Goal: Find specific page/section: Find specific page/section

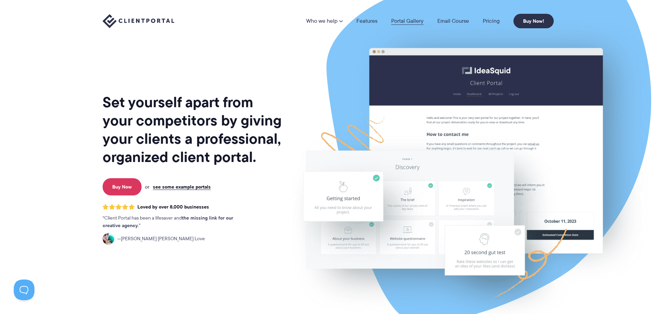
click at [408, 23] on link "Portal Gallery" at bounding box center [407, 21] width 32 height 6
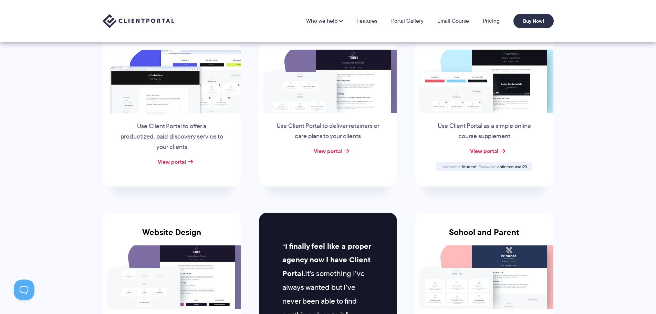
scroll to position [138, 0]
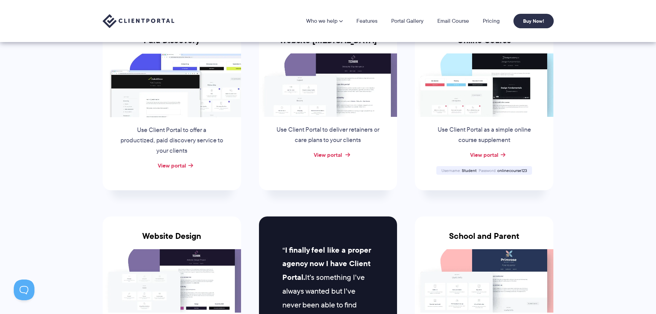
click at [324, 154] on link "View portal" at bounding box center [328, 154] width 28 height 8
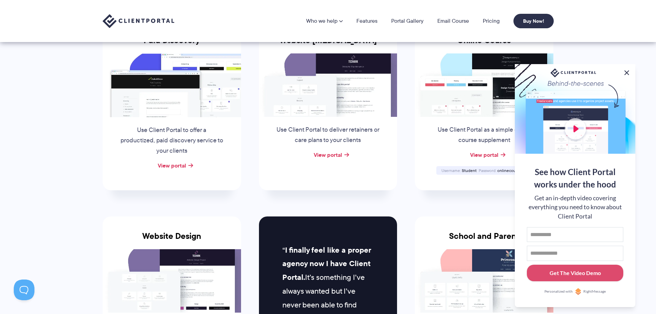
click at [627, 70] on button at bounding box center [627, 73] width 8 height 8
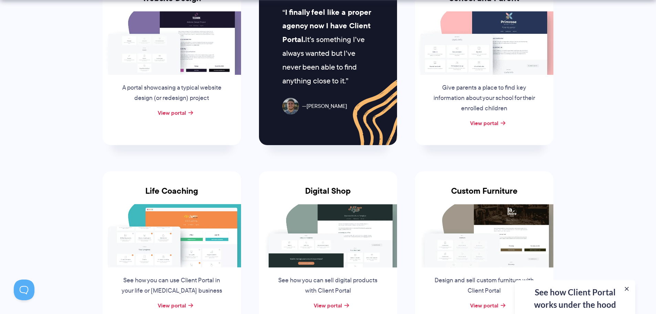
scroll to position [448, 0]
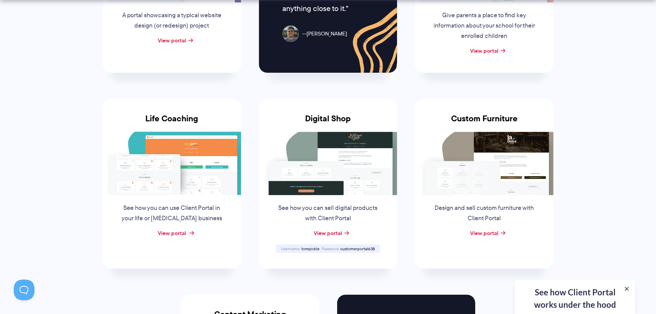
click at [182, 235] on link "View portal" at bounding box center [172, 233] width 28 height 8
click at [333, 173] on img at bounding box center [328, 163] width 138 height 63
click at [329, 237] on div "View portal" at bounding box center [328, 233] width 138 height 10
click at [328, 236] on link "View portal" at bounding box center [328, 233] width 28 height 8
drag, startPoint x: 319, startPoint y: 250, endPoint x: 301, endPoint y: 249, distance: 17.9
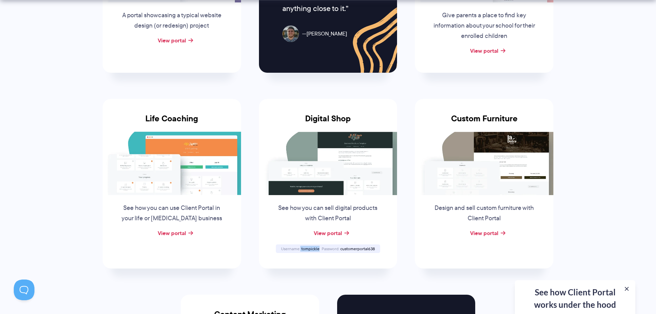
click at [301, 249] on div "Username tompickle" at bounding box center [300, 248] width 41 height 4
copy div "tompickle"
drag, startPoint x: 340, startPoint y: 247, endPoint x: 376, endPoint y: 248, distance: 36.5
click at [376, 248] on div "Username tompickle Password customerportal638" at bounding box center [328, 248] width 104 height 9
copy div "customerportal638"
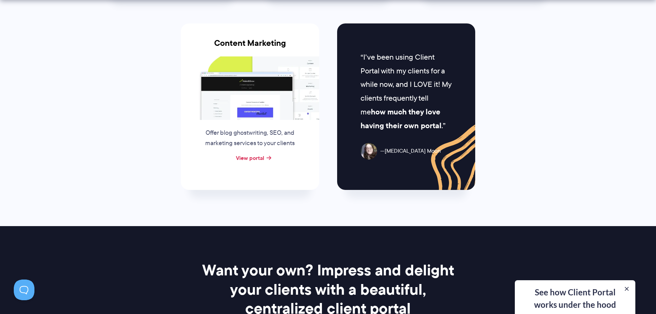
scroll to position [758, 0]
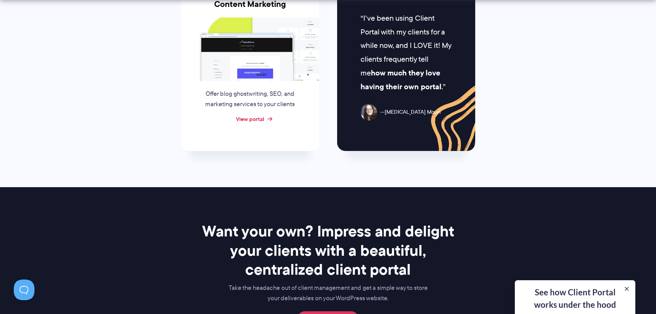
click at [253, 120] on link "View portal" at bounding box center [250, 119] width 28 height 8
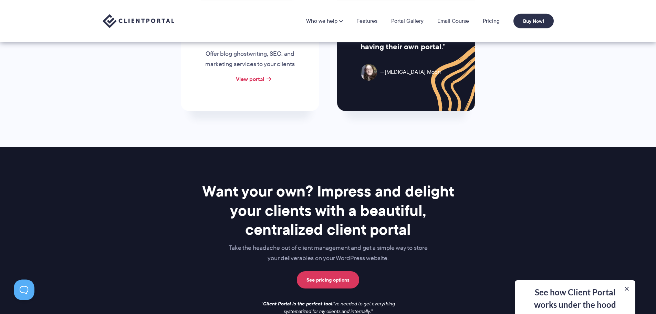
scroll to position [797, 0]
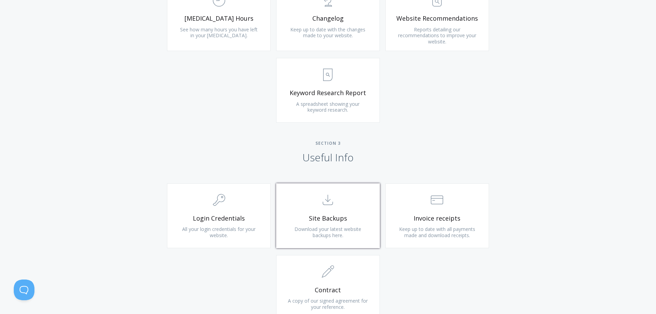
scroll to position [620, 0]
